Goal: Information Seeking & Learning: Learn about a topic

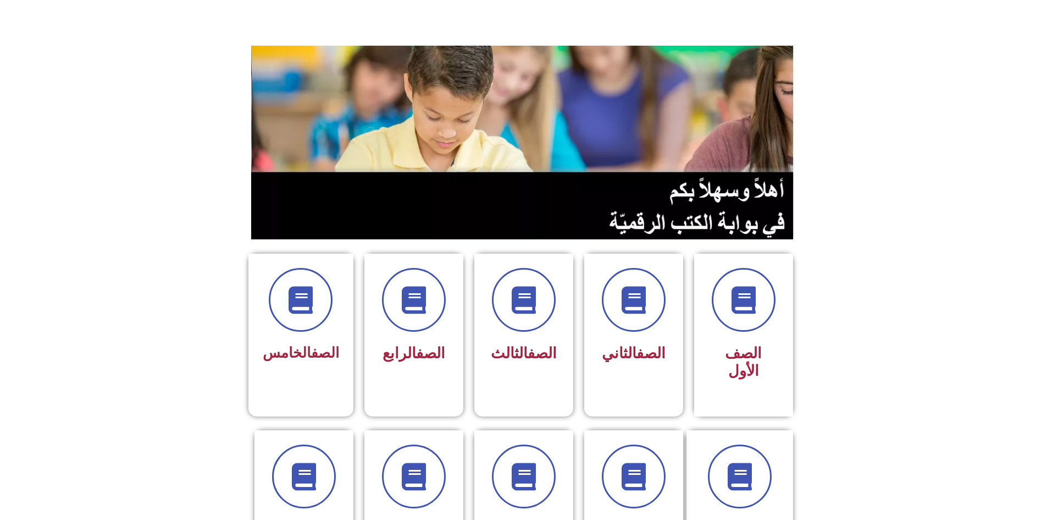
scroll to position [220, 0]
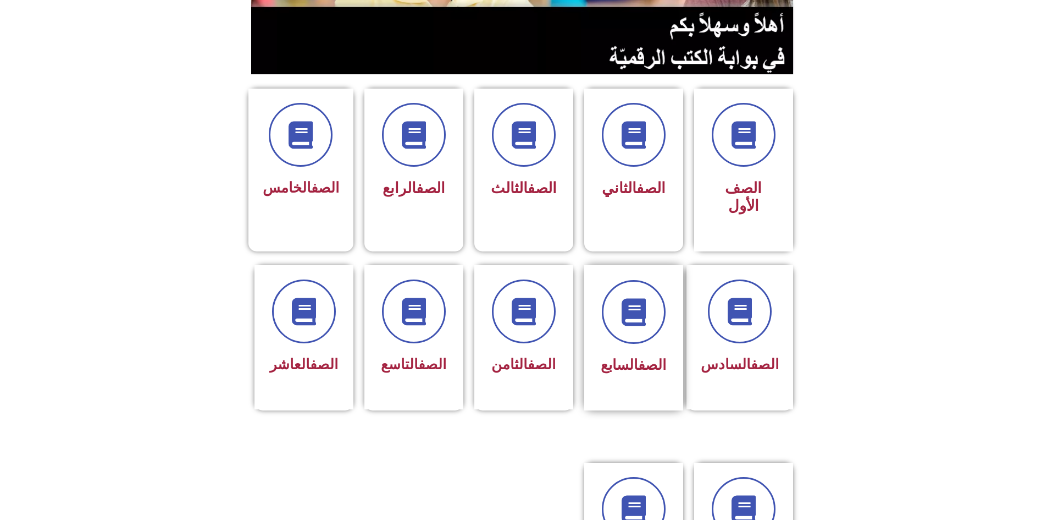
click at [616, 356] on span "الصف السابع" at bounding box center [633, 364] width 65 height 16
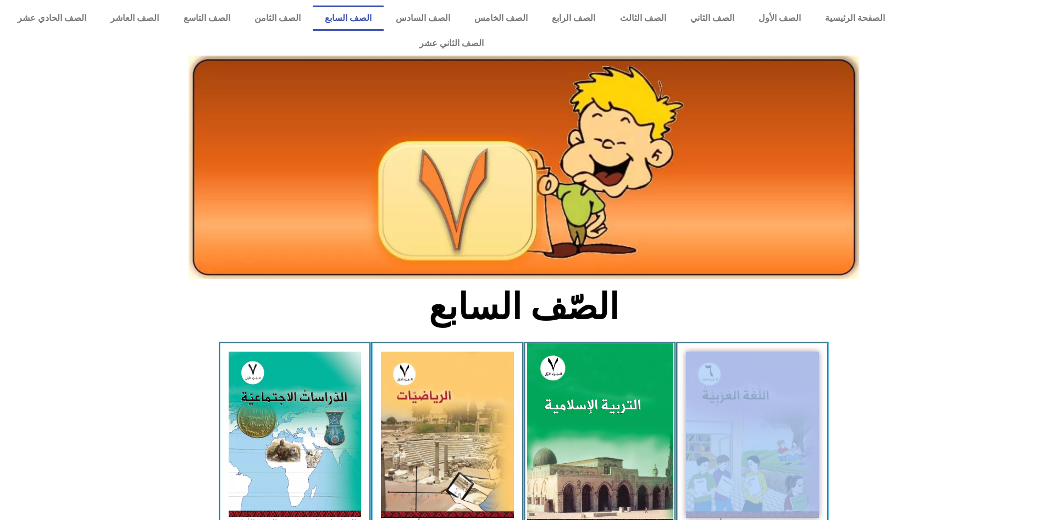
scroll to position [165, 0]
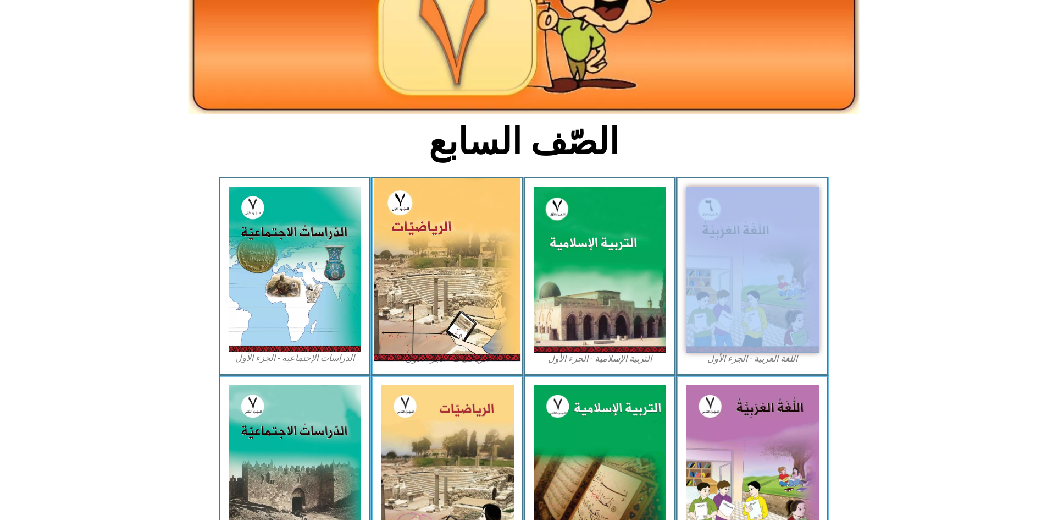
click at [429, 284] on img at bounding box center [447, 269] width 146 height 183
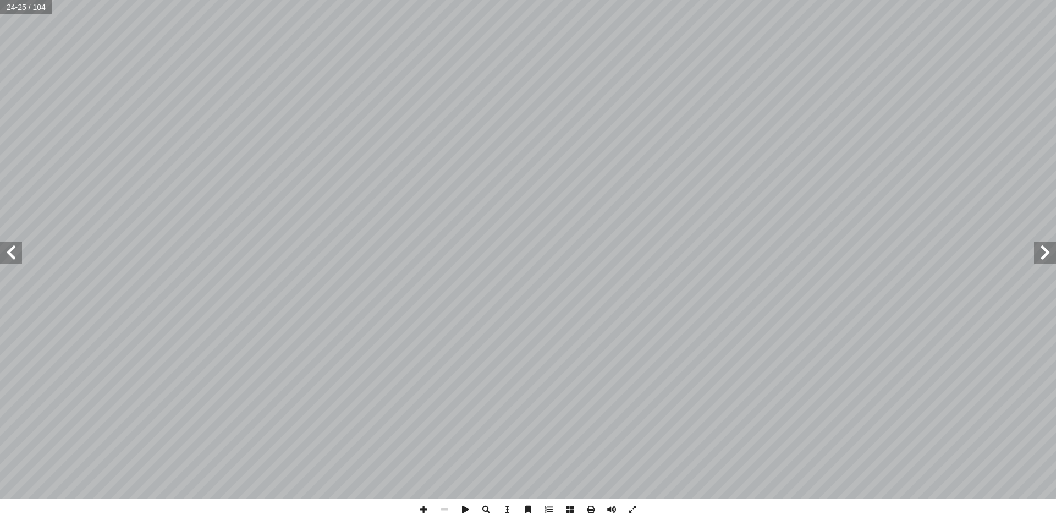
click at [8, 260] on span at bounding box center [11, 252] width 22 height 22
click at [625, 503] on span at bounding box center [632, 509] width 21 height 21
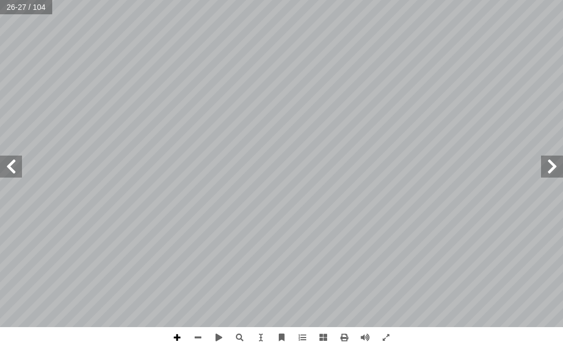
click at [183, 340] on span at bounding box center [177, 337] width 21 height 21
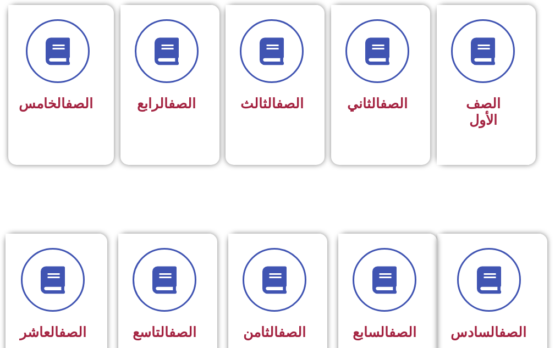
scroll to position [495, 0]
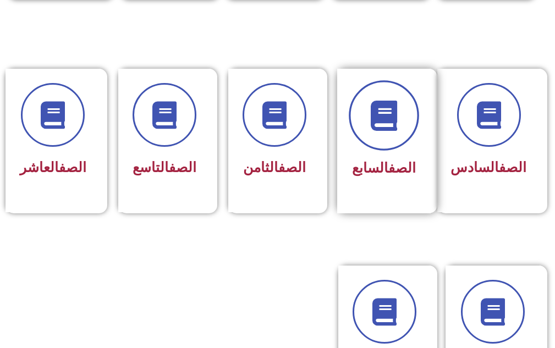
click at [395, 108] on icon at bounding box center [383, 116] width 30 height 30
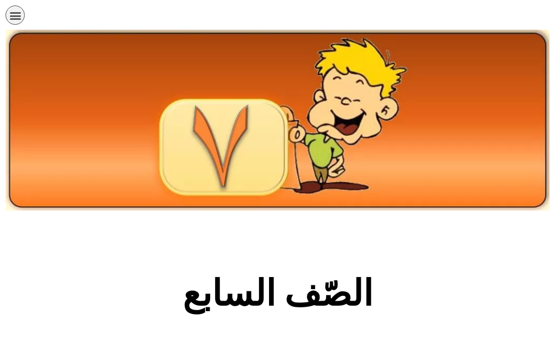
scroll to position [220, 0]
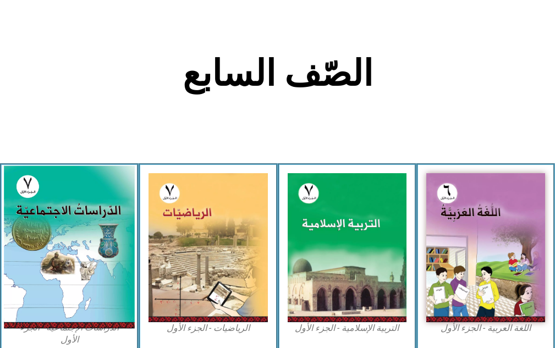
click at [47, 190] on img at bounding box center [69, 247] width 131 height 163
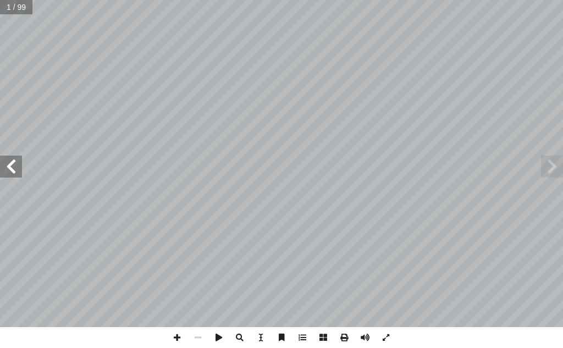
click at [9, 176] on span at bounding box center [11, 167] width 22 height 22
click at [9, 174] on span at bounding box center [11, 167] width 22 height 22
click at [10, 177] on span at bounding box center [11, 167] width 22 height 22
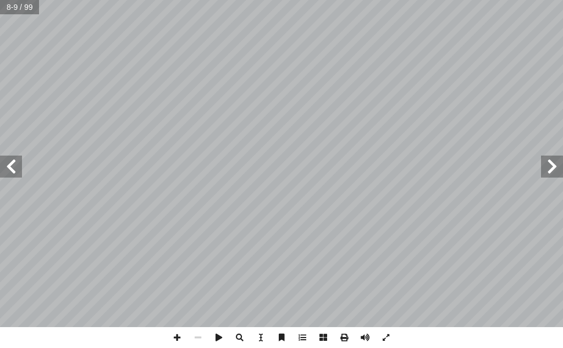
click at [8, 162] on span at bounding box center [11, 167] width 22 height 22
drag, startPoint x: 15, startPoint y: 165, endPoint x: 7, endPoint y: 167, distance: 8.3
click at [7, 172] on span at bounding box center [11, 167] width 22 height 22
click at [8, 168] on span at bounding box center [11, 167] width 22 height 22
click at [7, 174] on span at bounding box center [11, 167] width 22 height 22
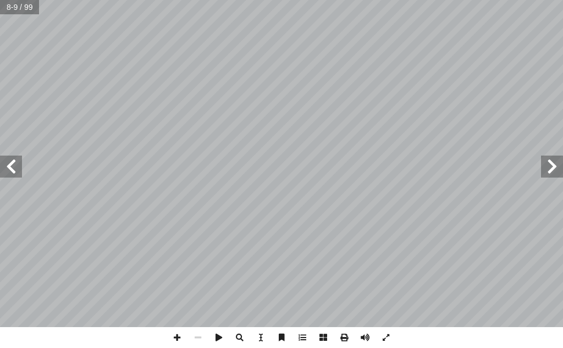
click at [8, 174] on span at bounding box center [11, 167] width 22 height 22
drag, startPoint x: 9, startPoint y: 170, endPoint x: 14, endPoint y: 165, distance: 7.4
click at [14, 165] on span at bounding box center [11, 167] width 22 height 22
click at [202, 336] on span at bounding box center [197, 337] width 21 height 21
click at [166, 343] on div "١٢ تي: أ ا ماء ما ي َّ سيا الص آ ا ة على خريطة قار ُ ن ّ عي أ ا ال الثامن: السؤ…" at bounding box center [281, 174] width 563 height 348
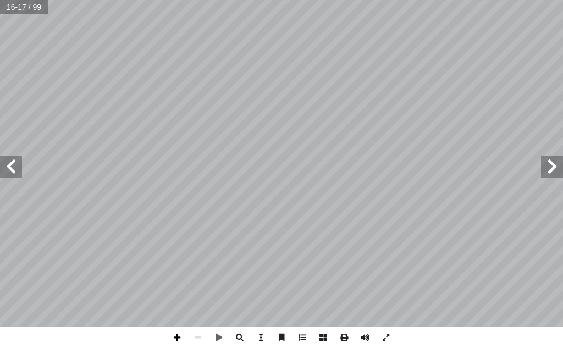
click at [179, 336] on span at bounding box center [177, 337] width 21 height 21
click at [201, 340] on span at bounding box center [197, 337] width 21 height 21
click at [12, 167] on span at bounding box center [11, 167] width 22 height 22
click at [10, 172] on span at bounding box center [11, 167] width 22 height 22
click at [175, 332] on span at bounding box center [177, 337] width 21 height 21
